Goal: Information Seeking & Learning: Compare options

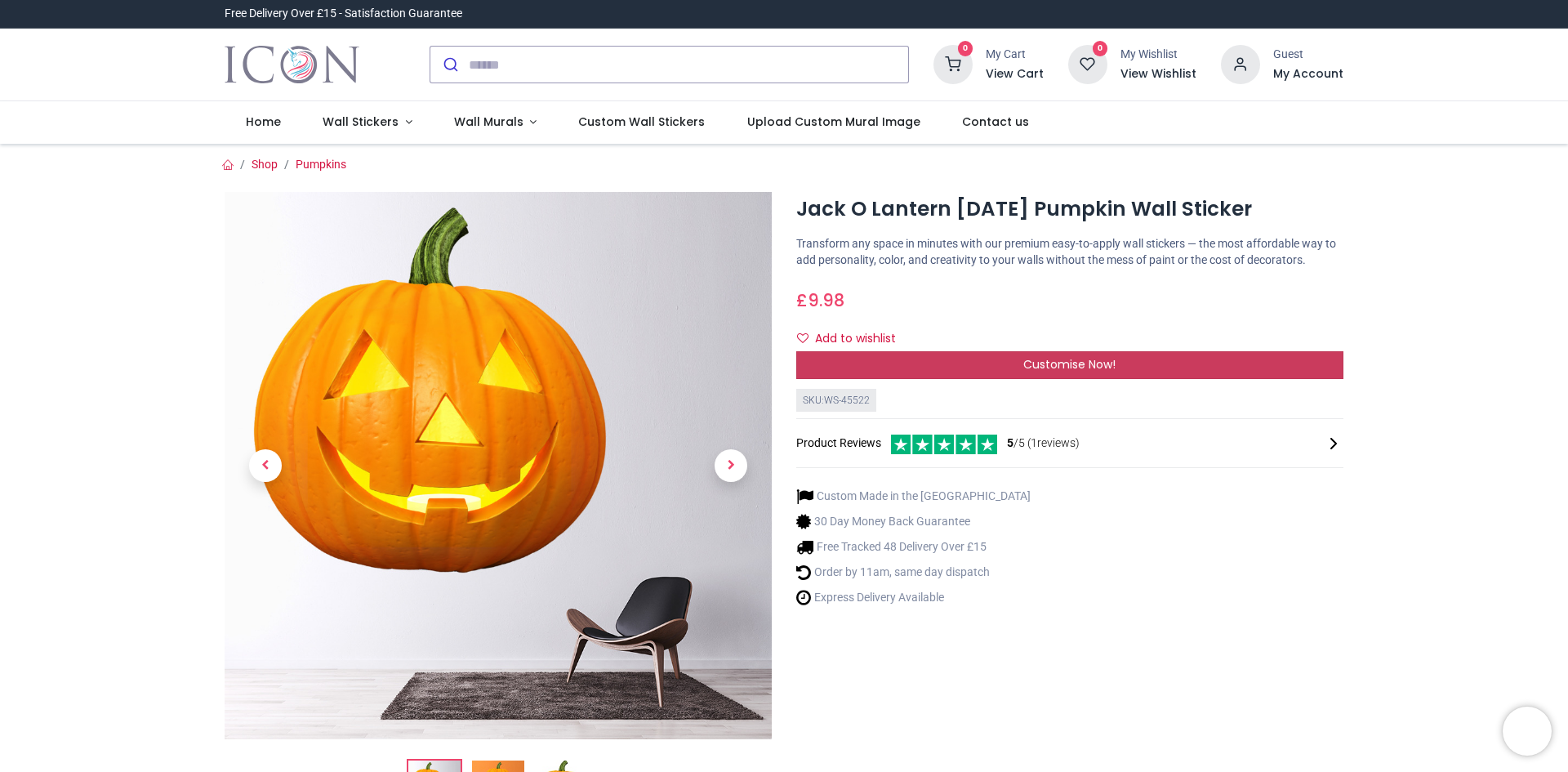
click at [951, 368] on div "Customise Now!" at bounding box center [1069, 365] width 547 height 28
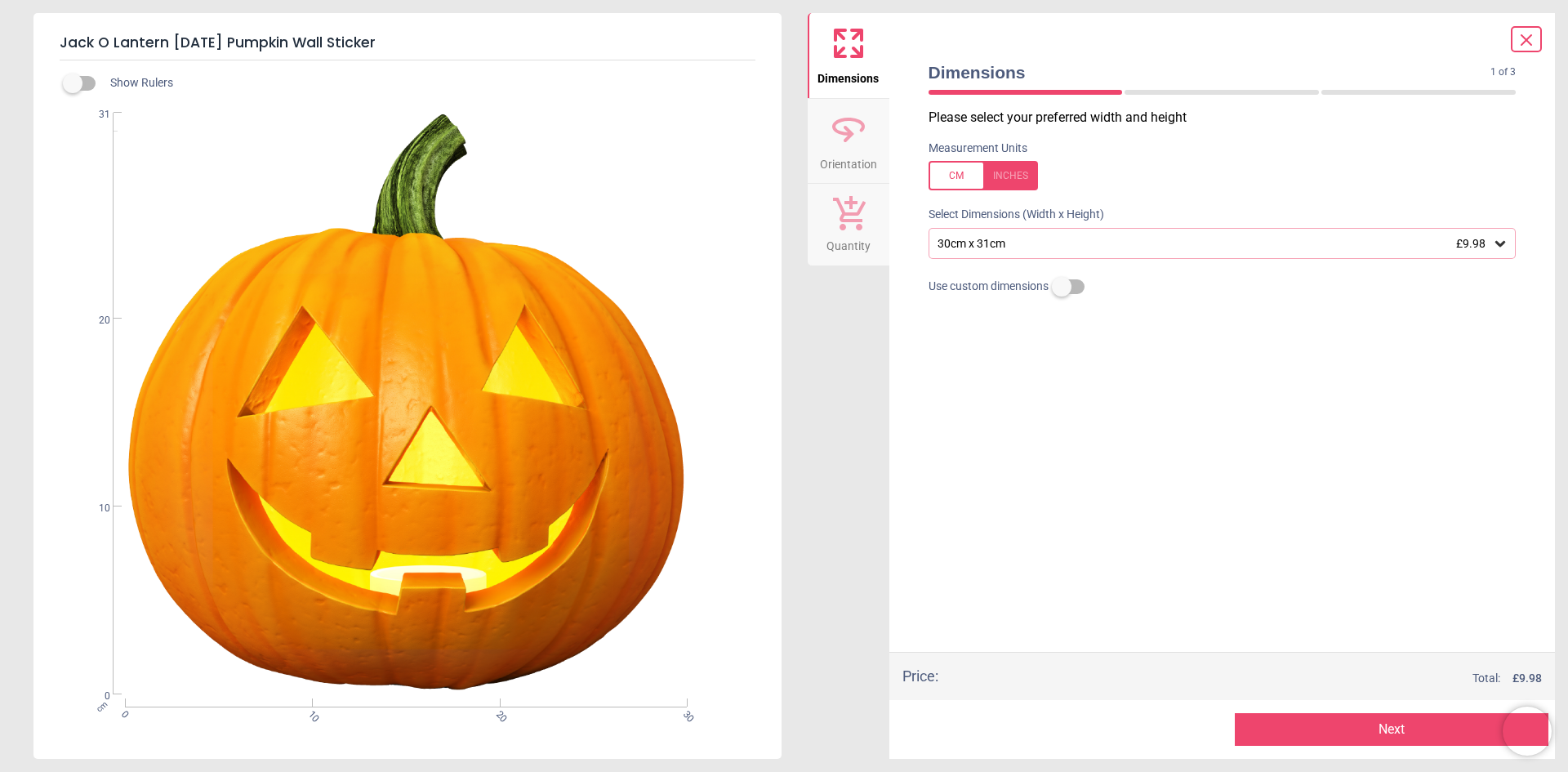
click at [1500, 244] on icon at bounding box center [1500, 243] width 16 height 16
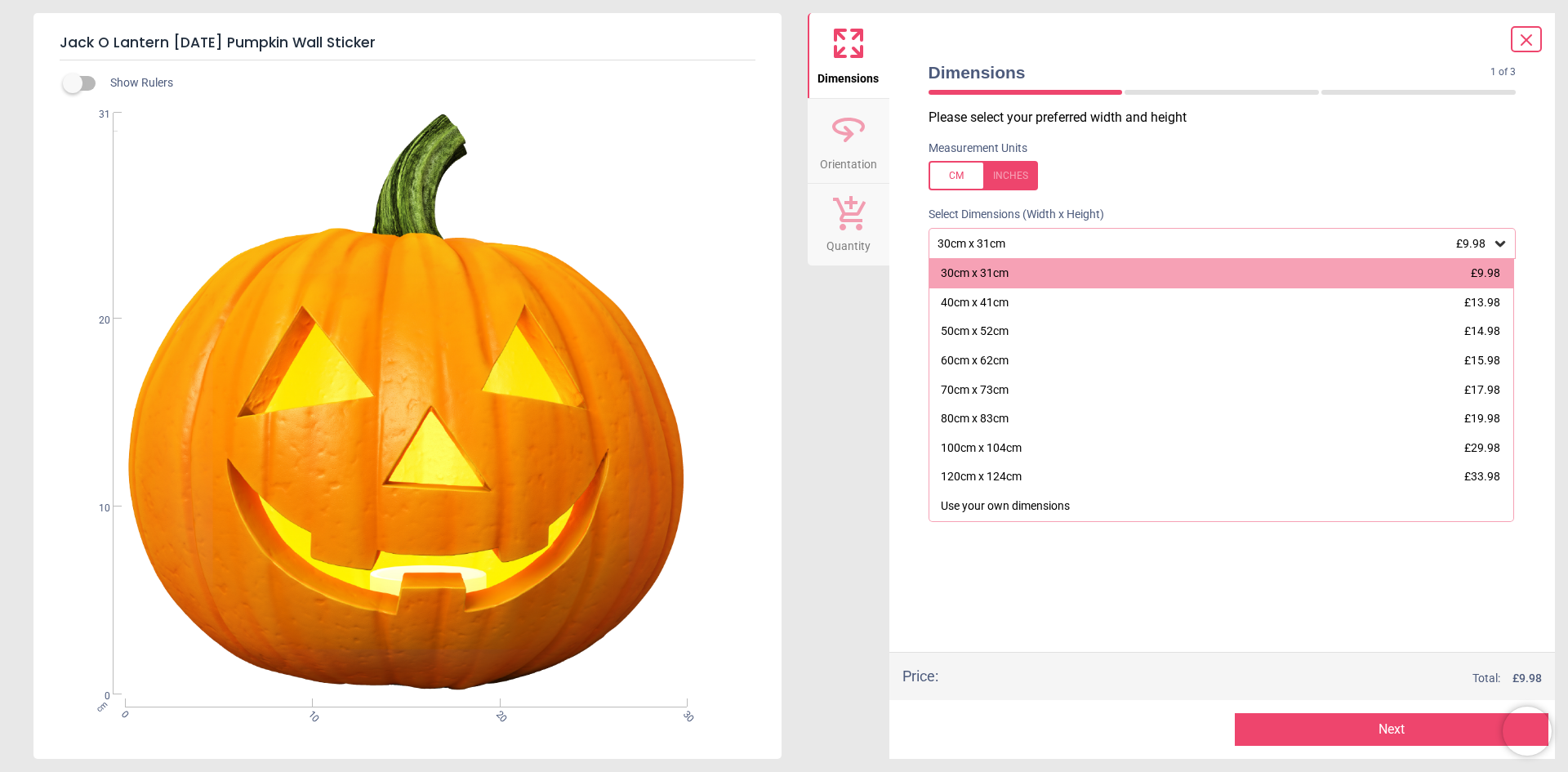
click at [1093, 625] on div "Please select your preferred width and height Measurement Units Select Dimensio…" at bounding box center [1222, 380] width 615 height 543
click at [1018, 607] on div "Please select your preferred width and height Measurement Units Select Dimensio…" at bounding box center [1222, 380] width 615 height 543
click at [1531, 36] on icon at bounding box center [1527, 40] width 10 height 10
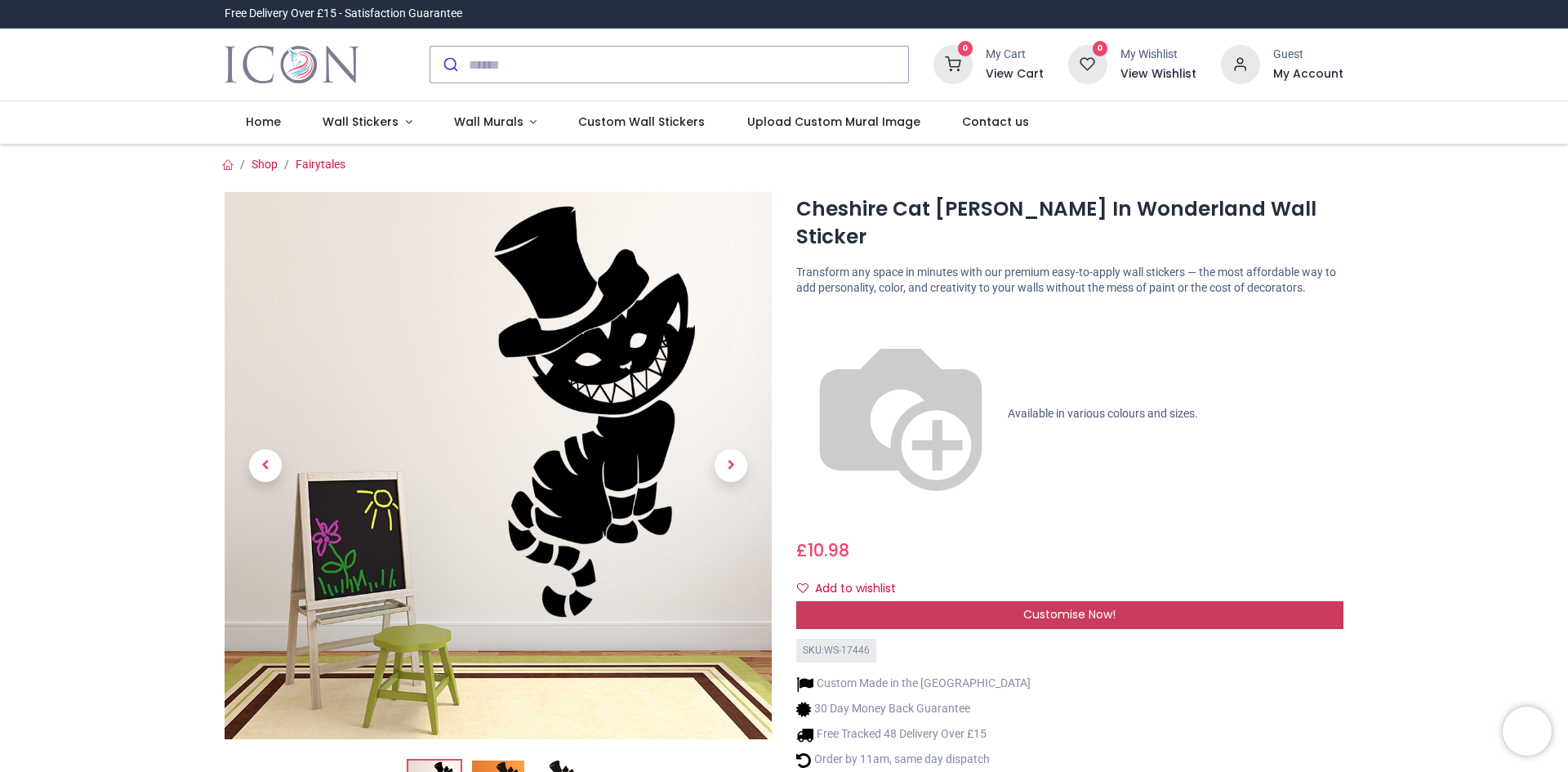
click at [1197, 602] on div "Customise Now!" at bounding box center [1069, 616] width 547 height 28
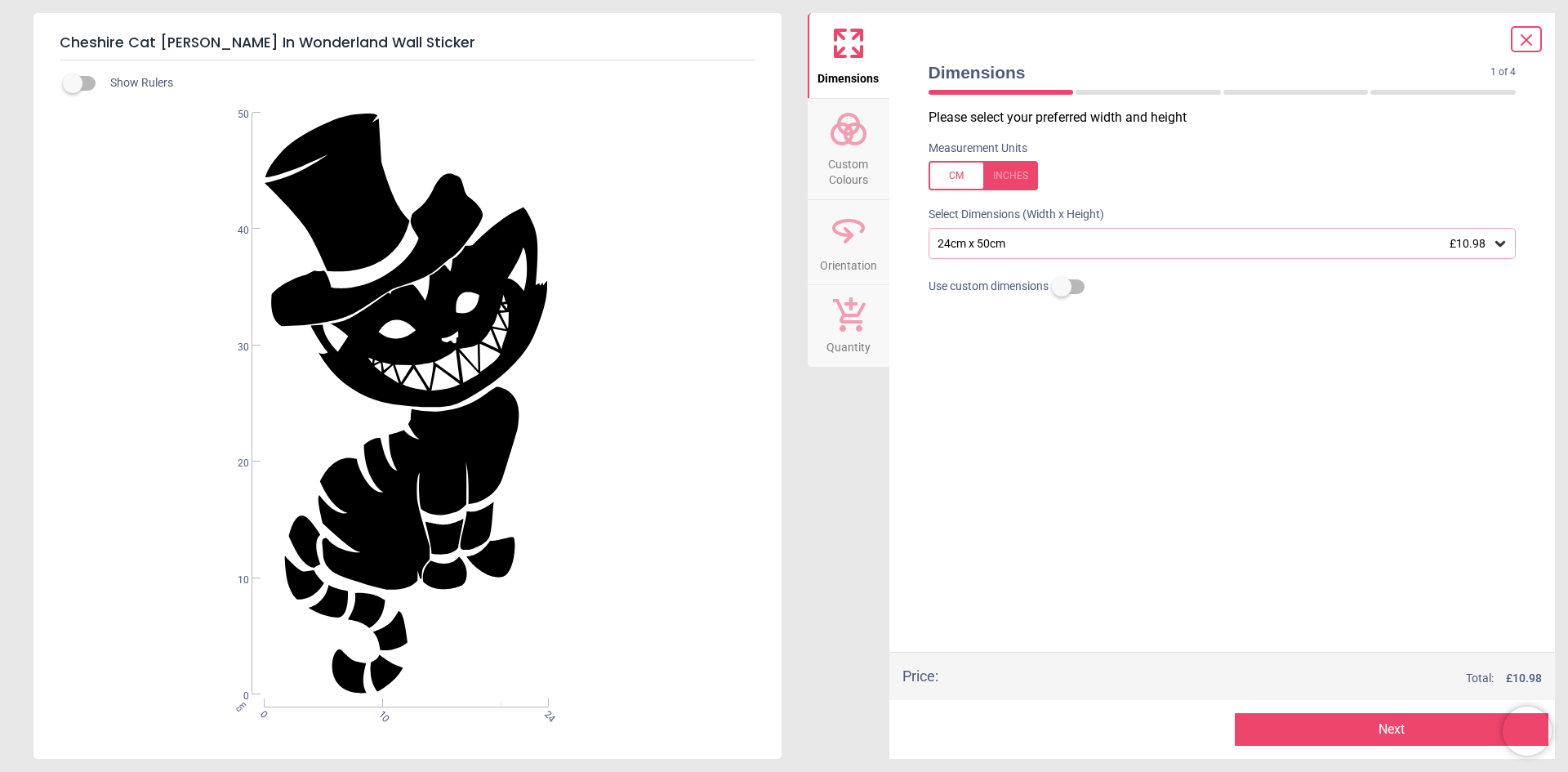
click at [1352, 722] on button "Next" at bounding box center [1392, 730] width 314 height 33
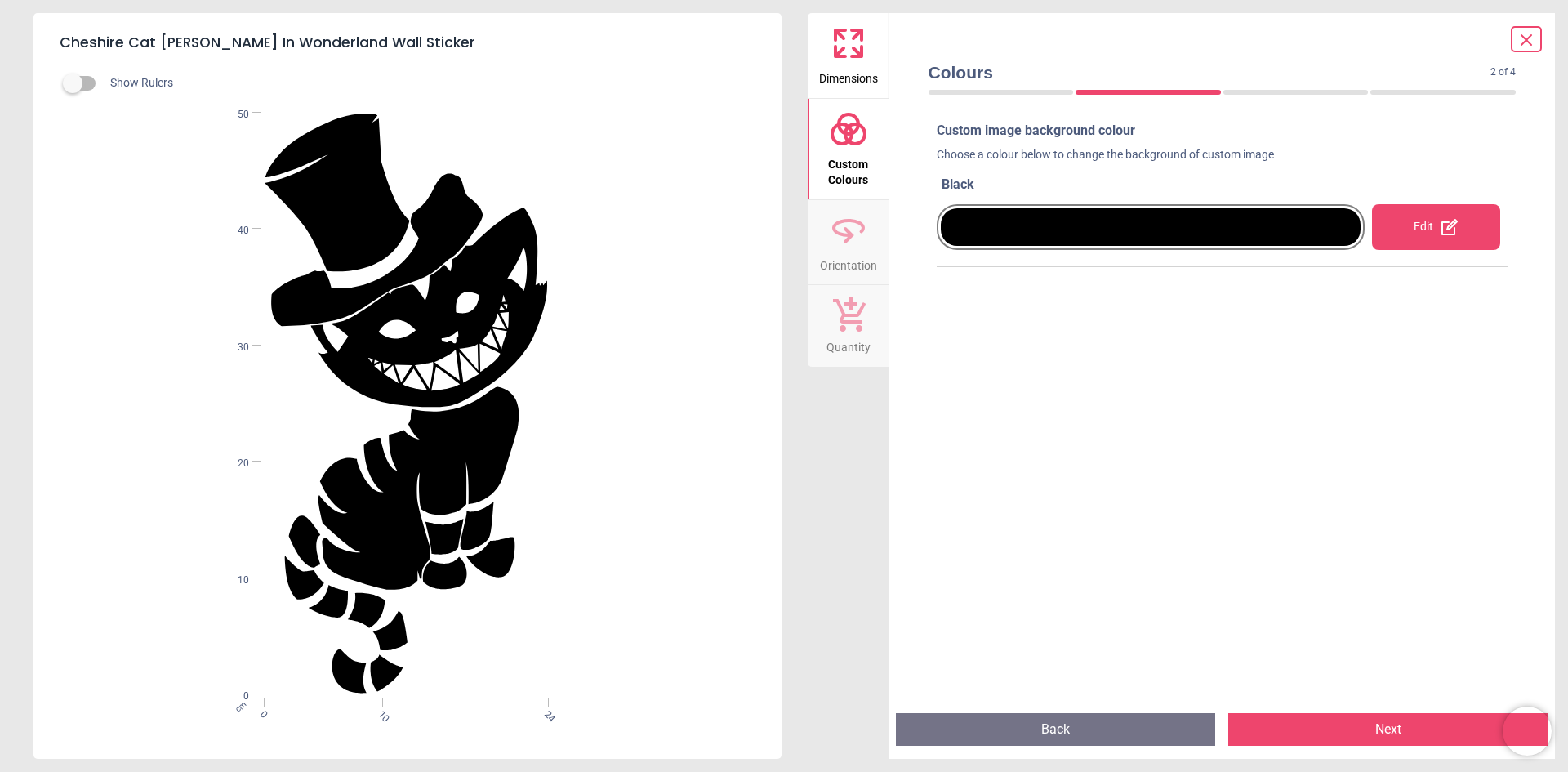
click at [1272, 289] on div "Custom image background colour Choose a colour below to change the background o…" at bounding box center [1223, 410] width 598 height 590
click at [1236, 230] on div at bounding box center [1151, 226] width 421 height 37
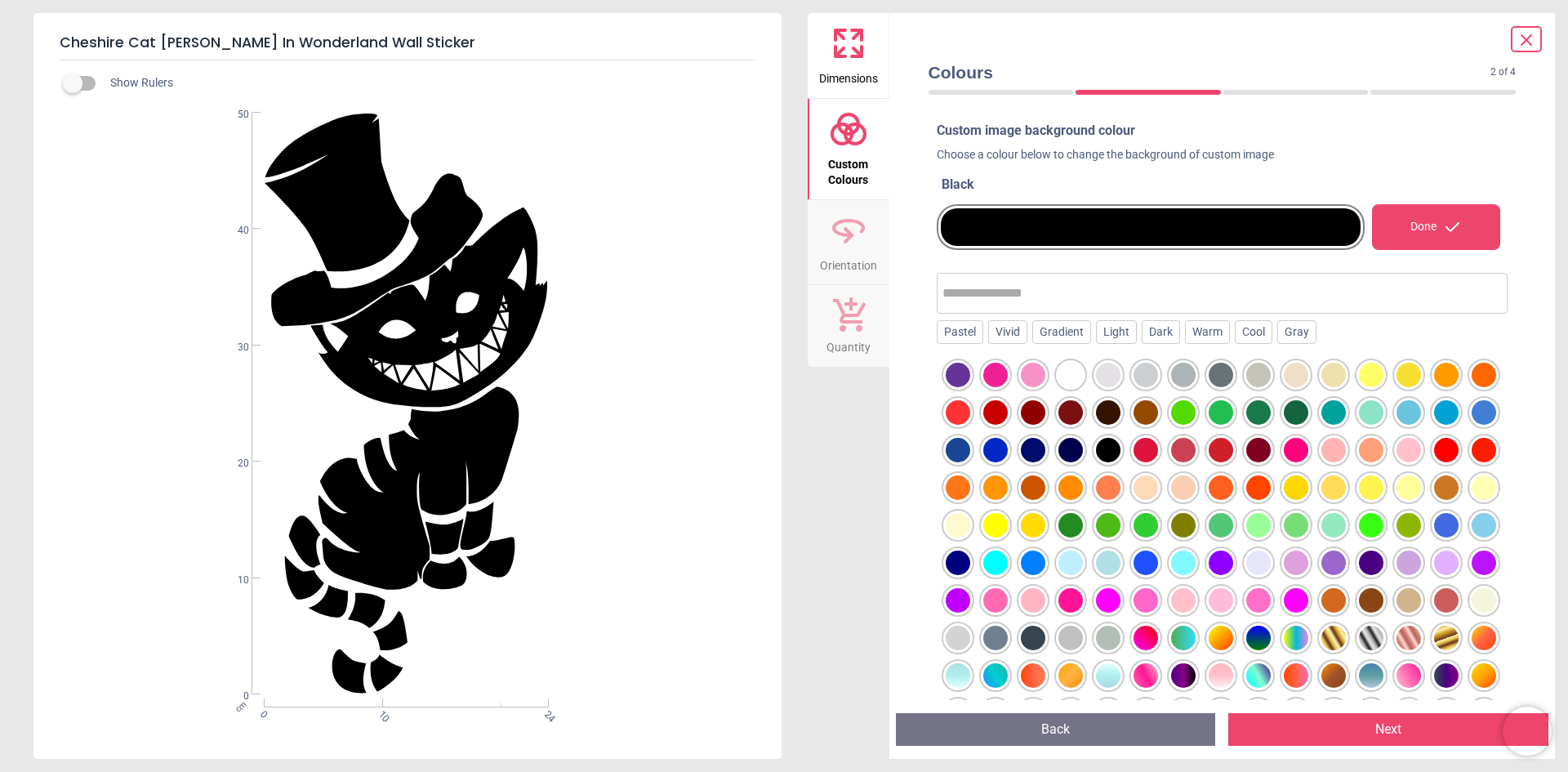
click at [1400, 229] on div "Done" at bounding box center [1437, 226] width 128 height 46
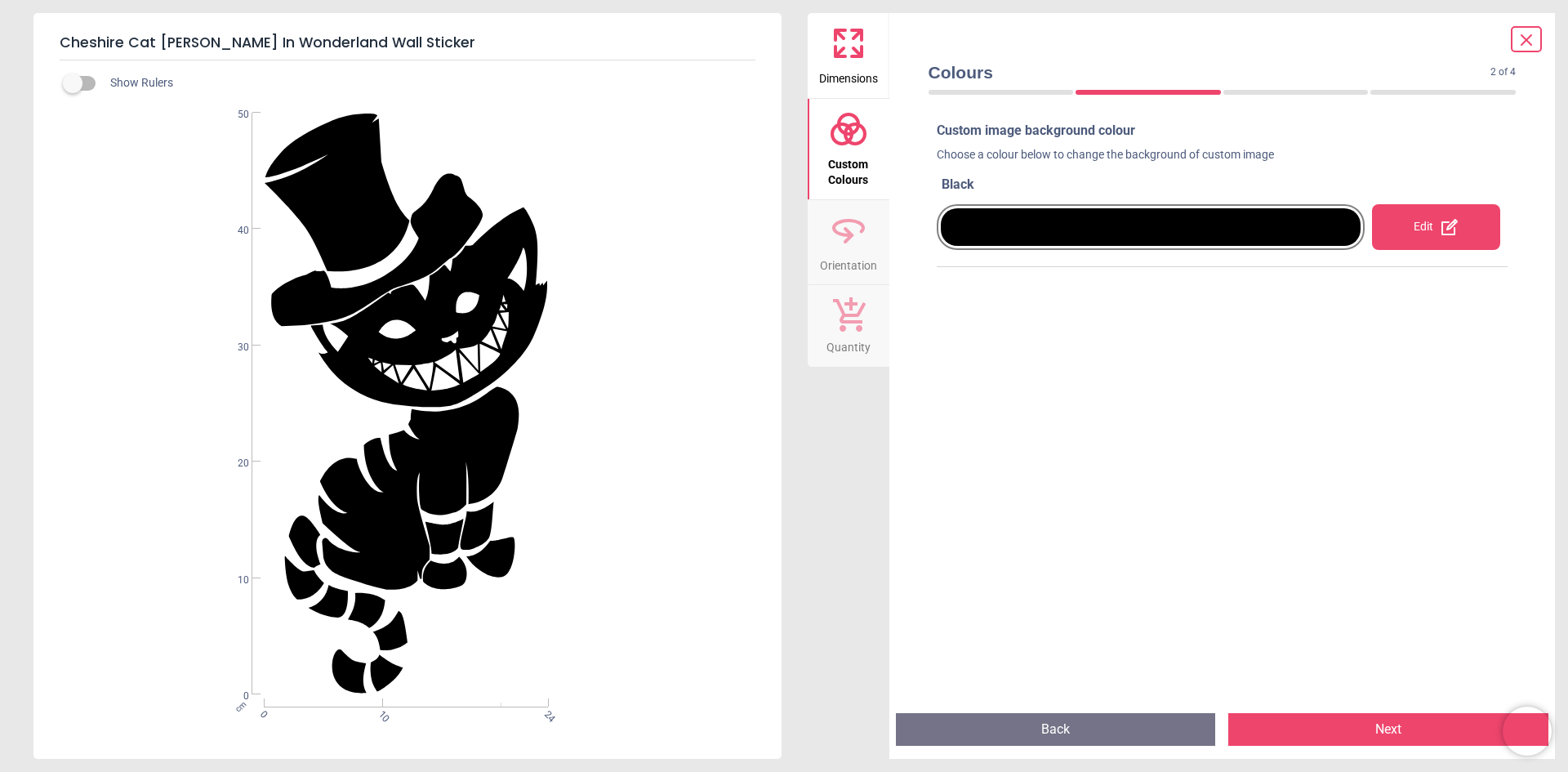
click at [1444, 226] on icon at bounding box center [1450, 226] width 16 height 16
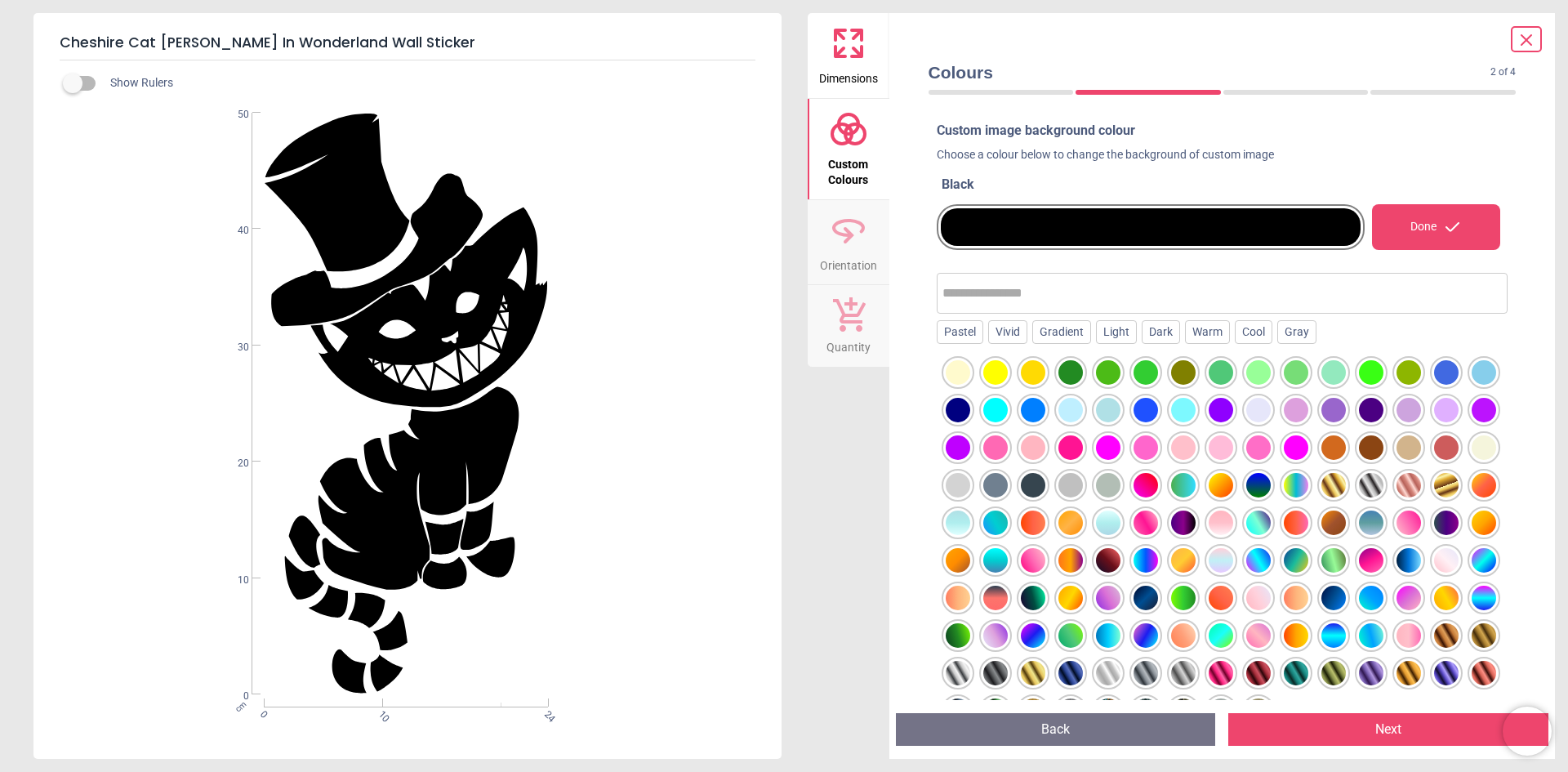
scroll to position [180, 0]
click at [1434, 683] on div at bounding box center [1446, 673] width 24 height 24
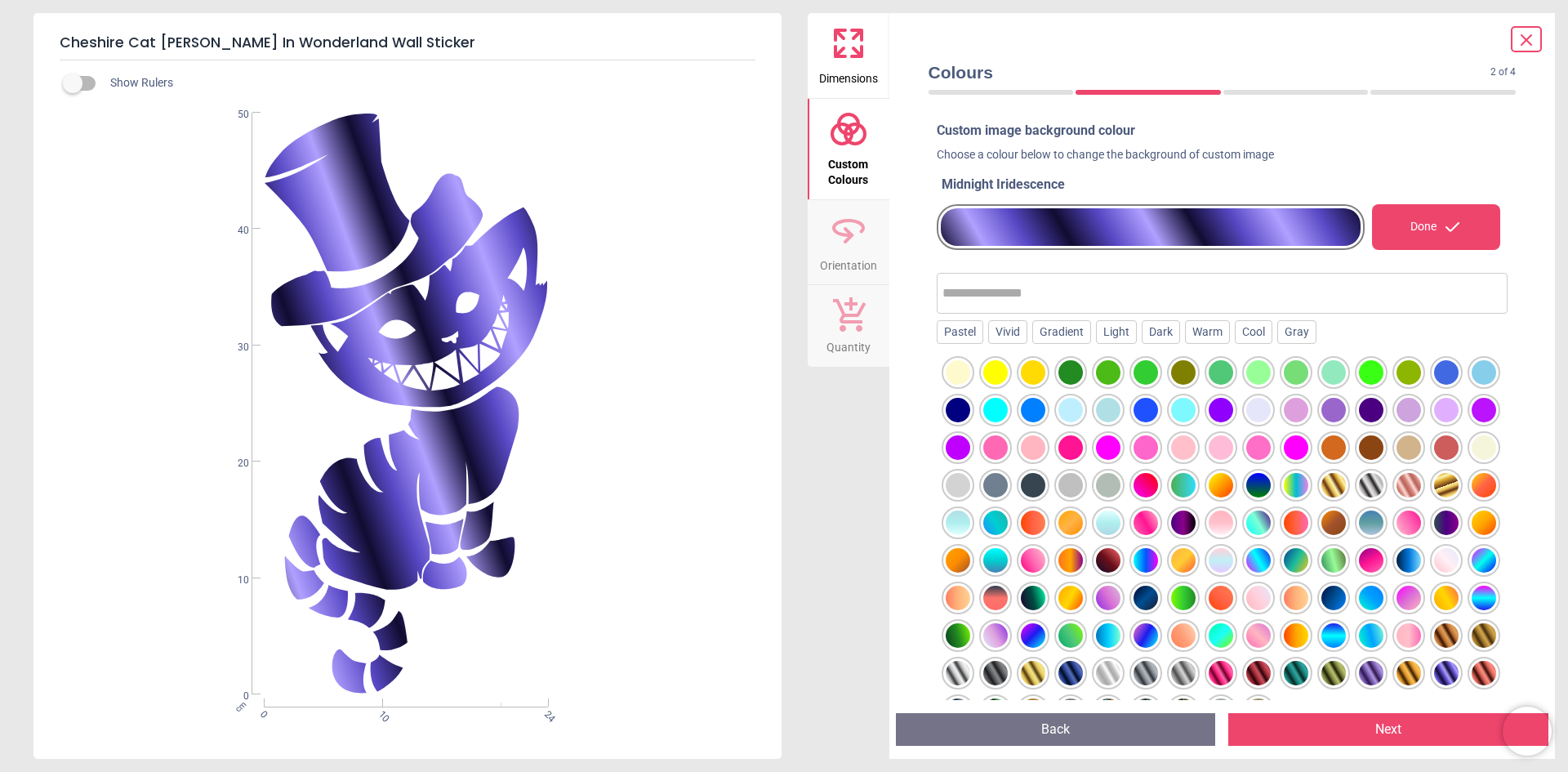
click at [1209, 682] on div at bounding box center [1221, 673] width 24 height 24
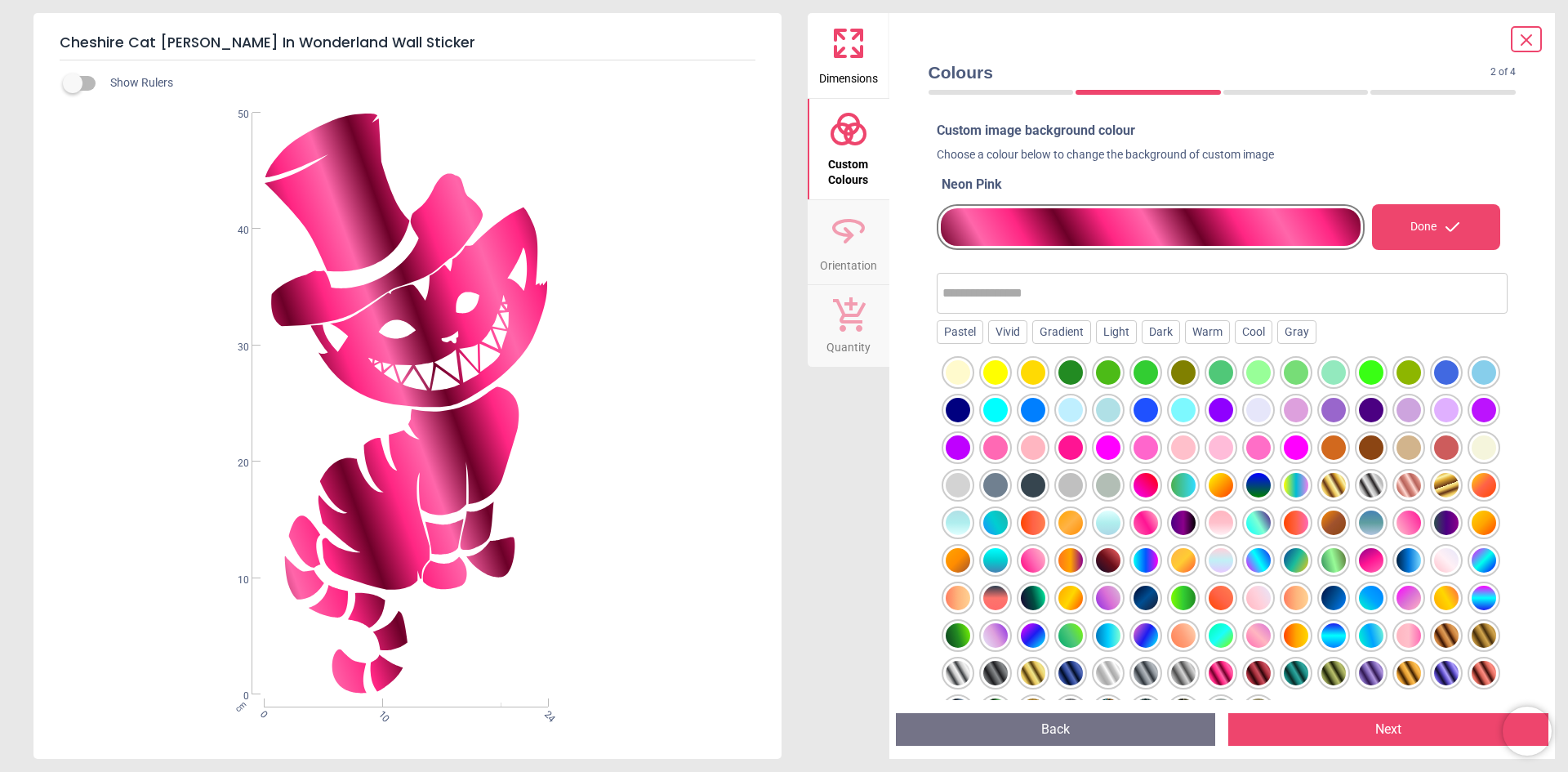
click at [1434, 686] on div at bounding box center [1446, 673] width 24 height 24
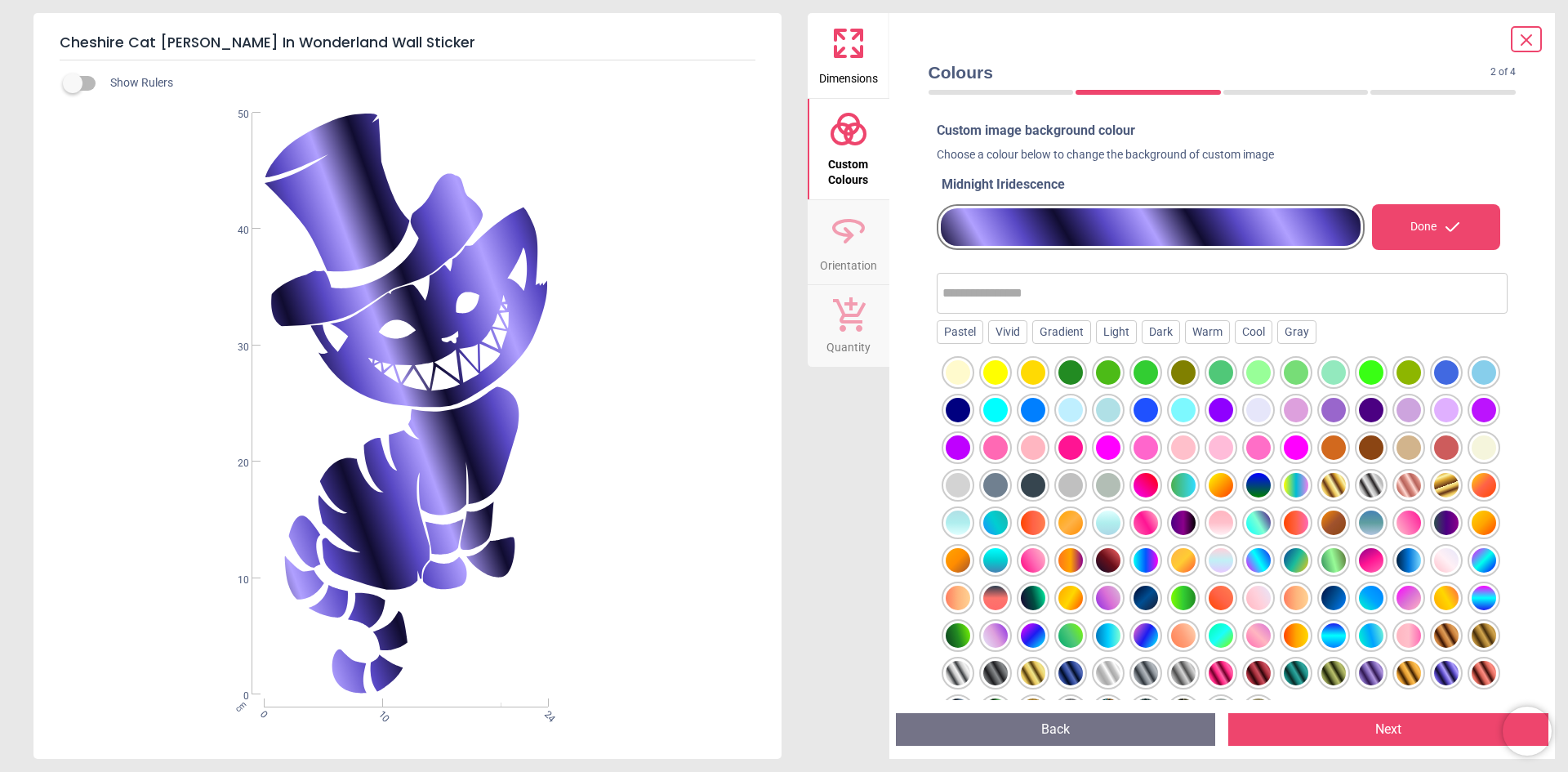
click at [1359, 685] on div at bounding box center [1371, 673] width 24 height 24
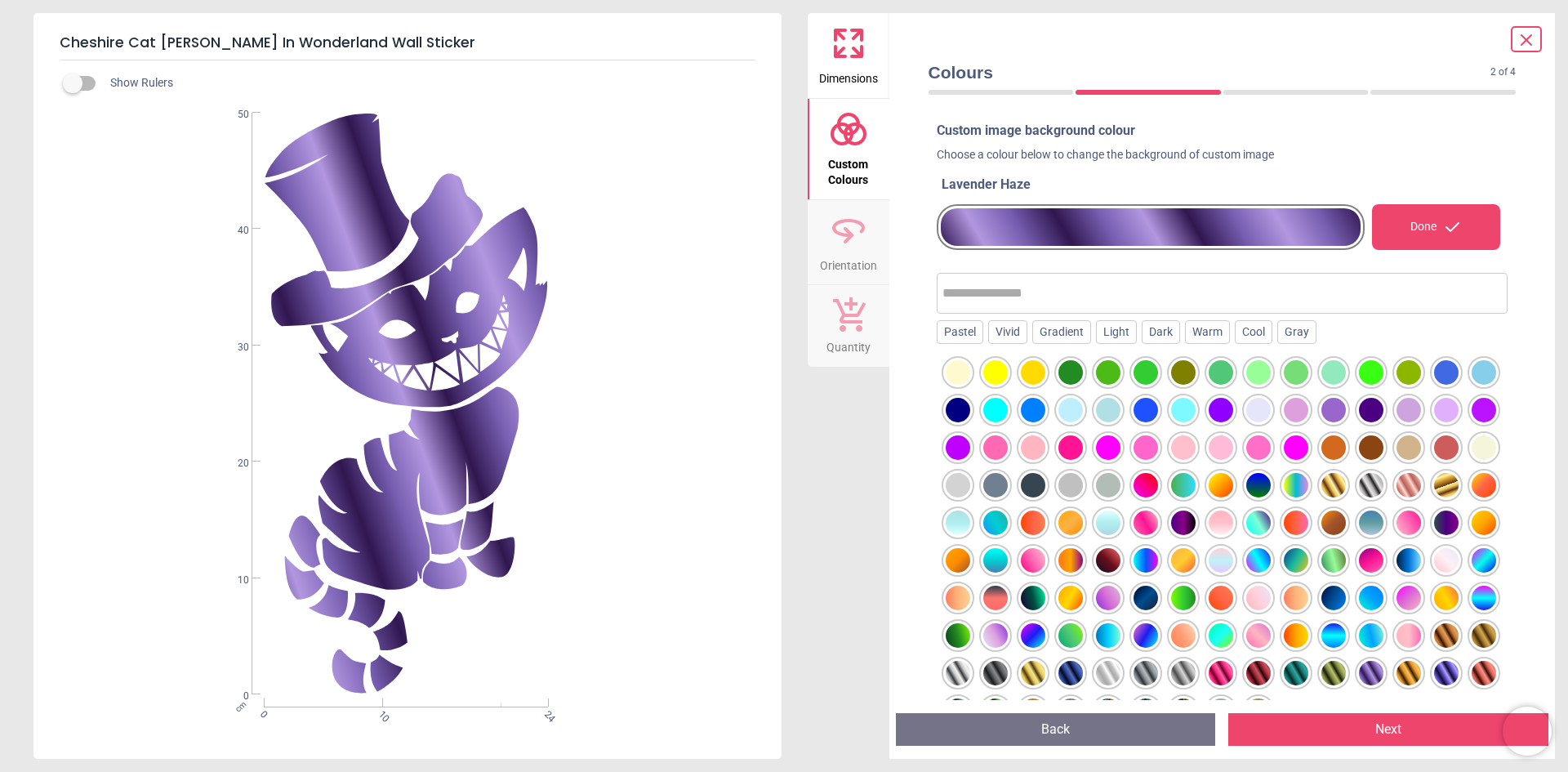
click at [1434, 686] on div at bounding box center [1446, 673] width 24 height 24
